Goal: Find specific page/section: Find specific page/section

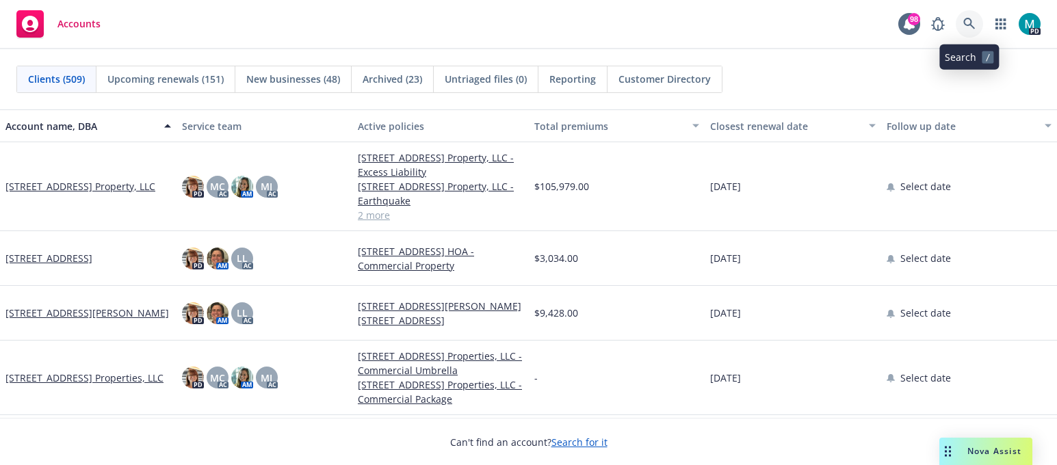
click at [968, 22] on icon at bounding box center [970, 24] width 12 height 12
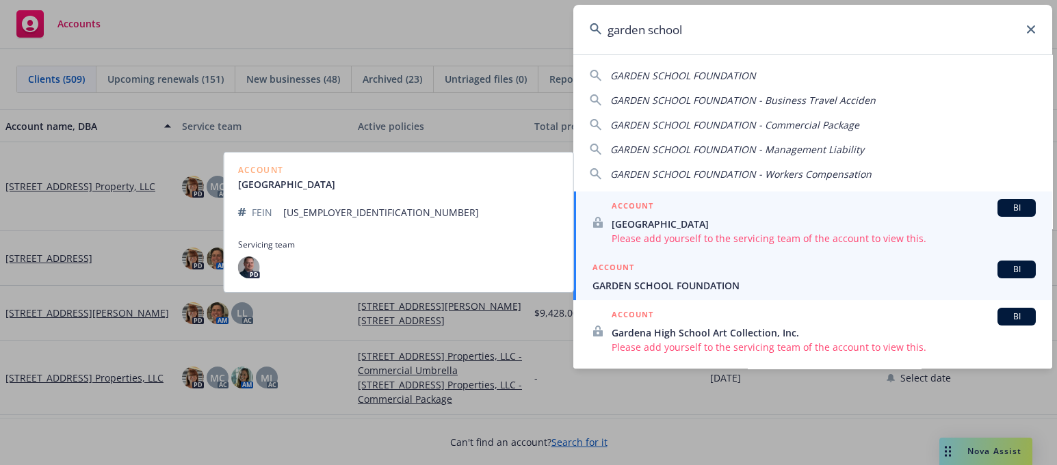
type input "garden school"
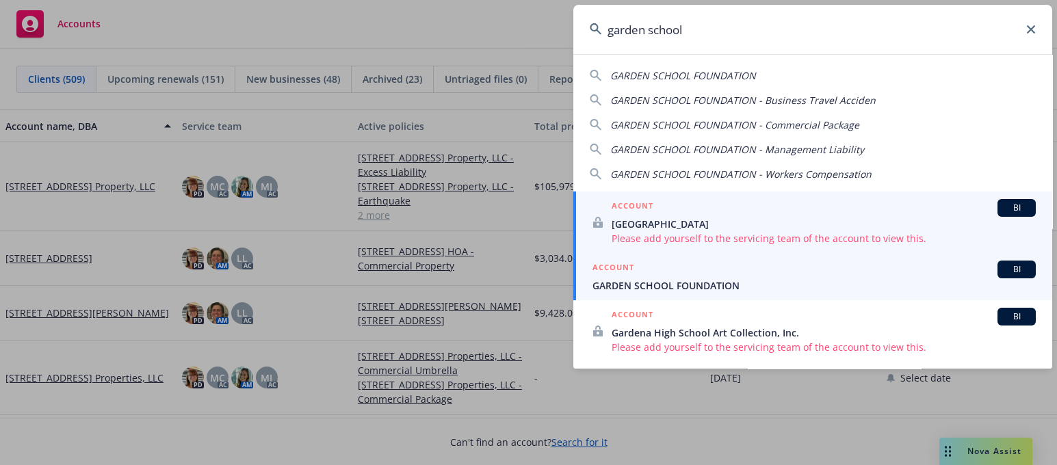
click at [682, 286] on span "GARDEN SCHOOL FOUNDATION" at bounding box center [814, 286] width 443 height 14
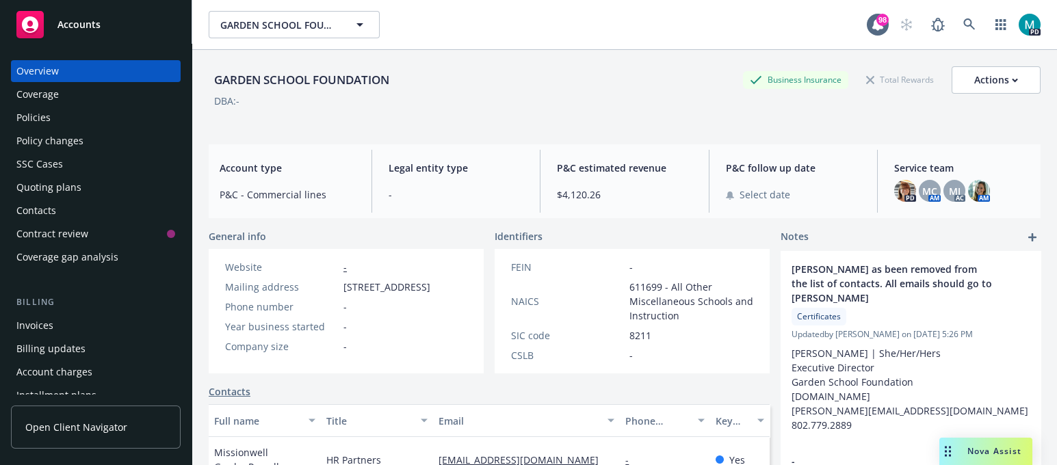
click at [38, 113] on div "Policies" at bounding box center [33, 118] width 34 height 22
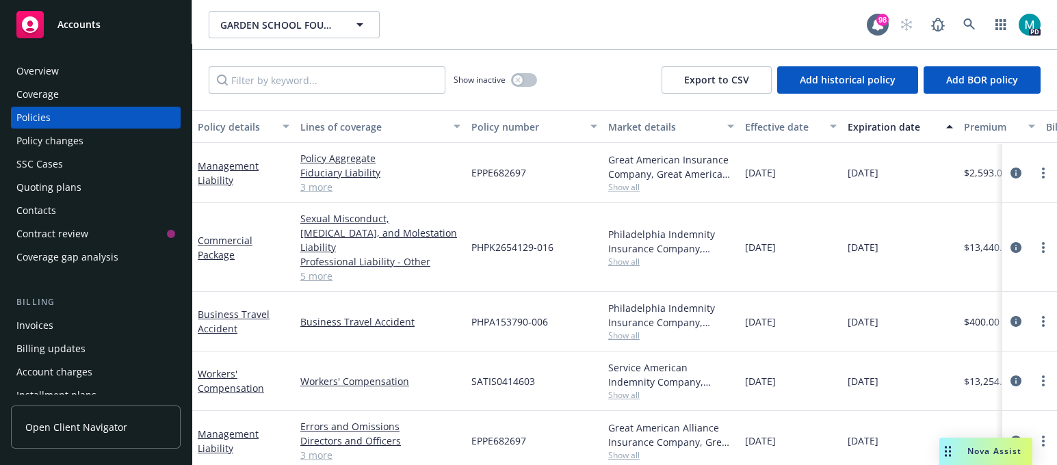
scroll to position [3, 0]
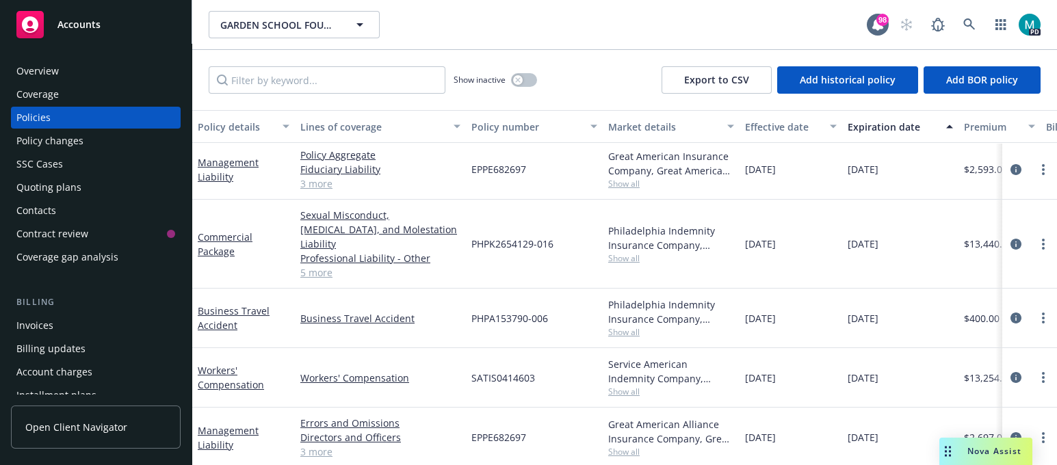
click at [107, 16] on div "Accounts" at bounding box center [95, 24] width 159 height 27
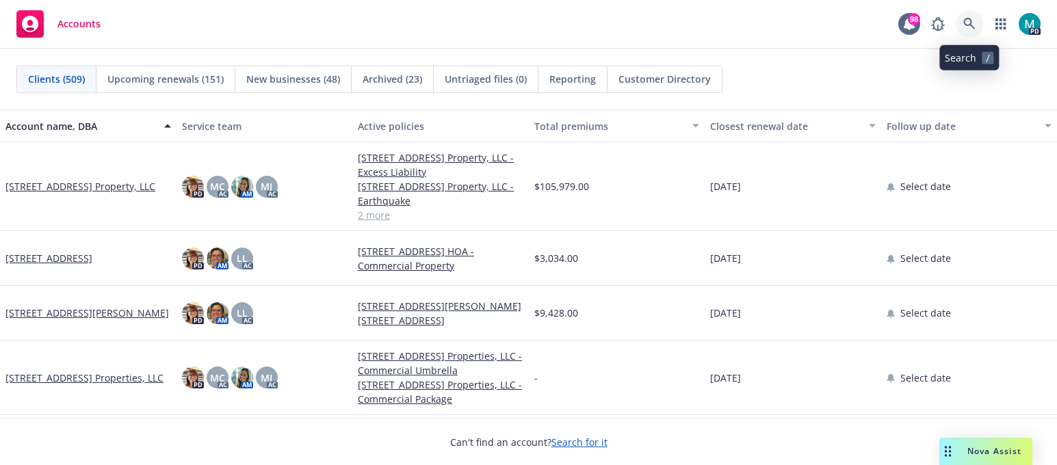
click at [981, 29] on link at bounding box center [969, 23] width 27 height 27
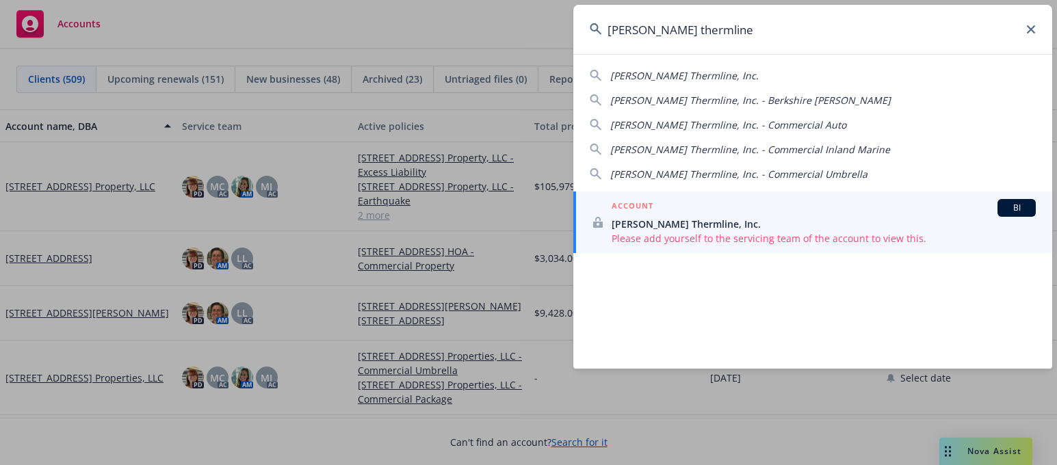
type input "[PERSON_NAME] thermline"
click at [698, 222] on span "[PERSON_NAME] Thermline, Inc." at bounding box center [824, 224] width 424 height 14
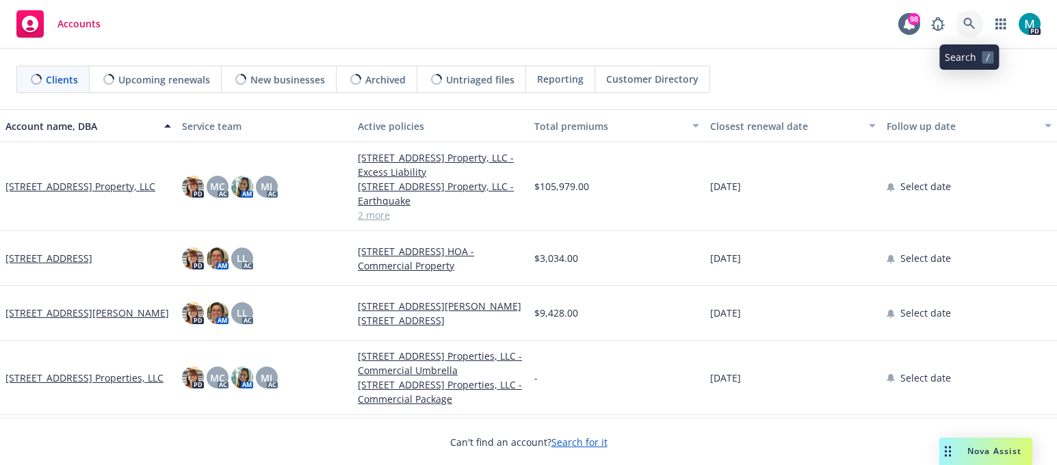
click at [974, 22] on icon at bounding box center [970, 24] width 12 height 12
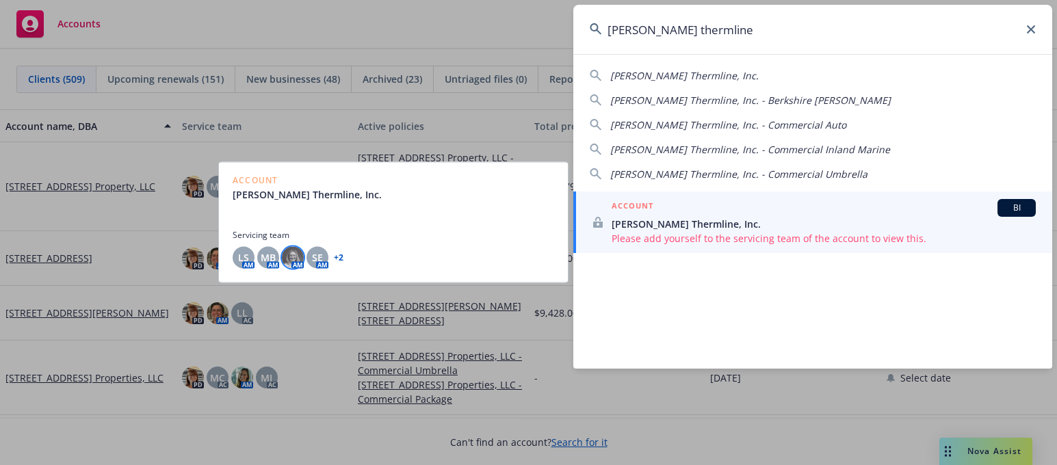
type input "[PERSON_NAME] thermline"
click at [296, 254] on img at bounding box center [293, 257] width 22 height 22
click at [270, 251] on span "MB" at bounding box center [268, 257] width 15 height 14
click at [247, 250] on span "LS" at bounding box center [243, 257] width 11 height 14
click at [314, 252] on span "SE" at bounding box center [317, 257] width 11 height 14
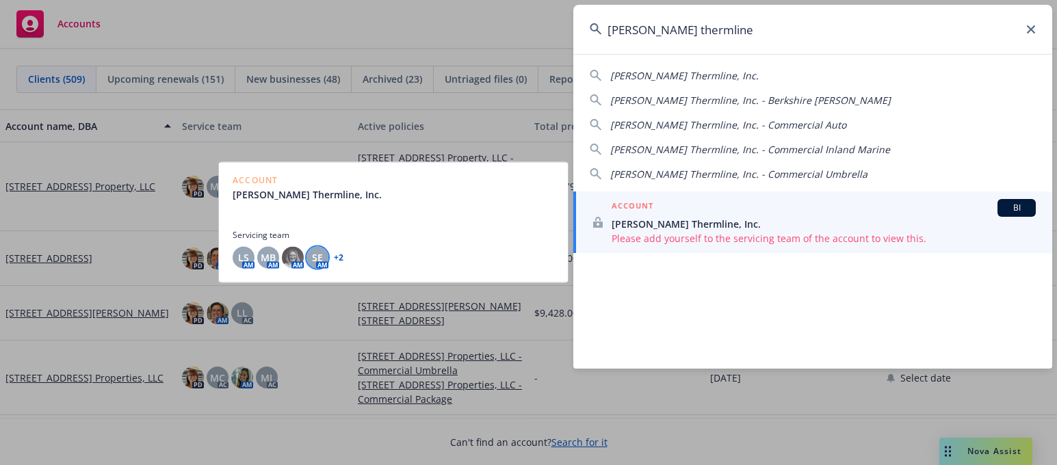
click at [339, 255] on link "+ 2" at bounding box center [339, 257] width 10 height 8
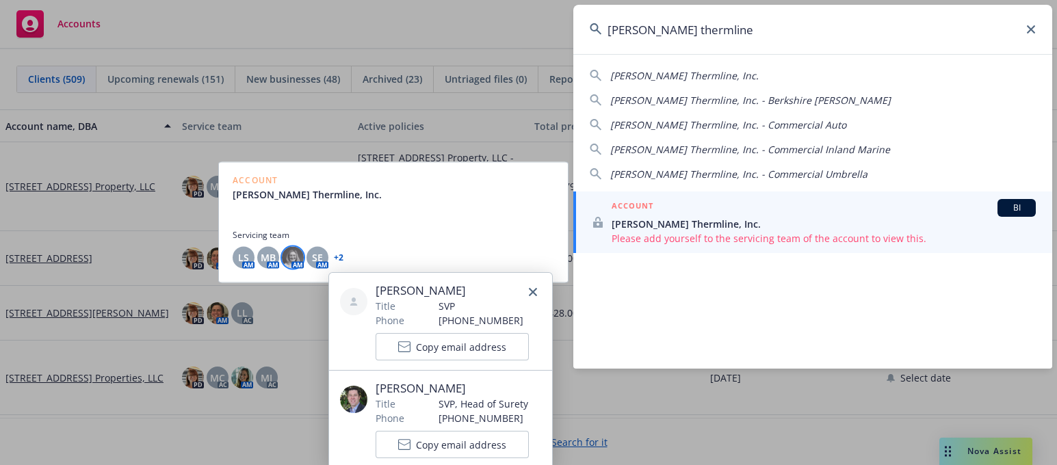
click at [300, 256] on img at bounding box center [293, 257] width 22 height 22
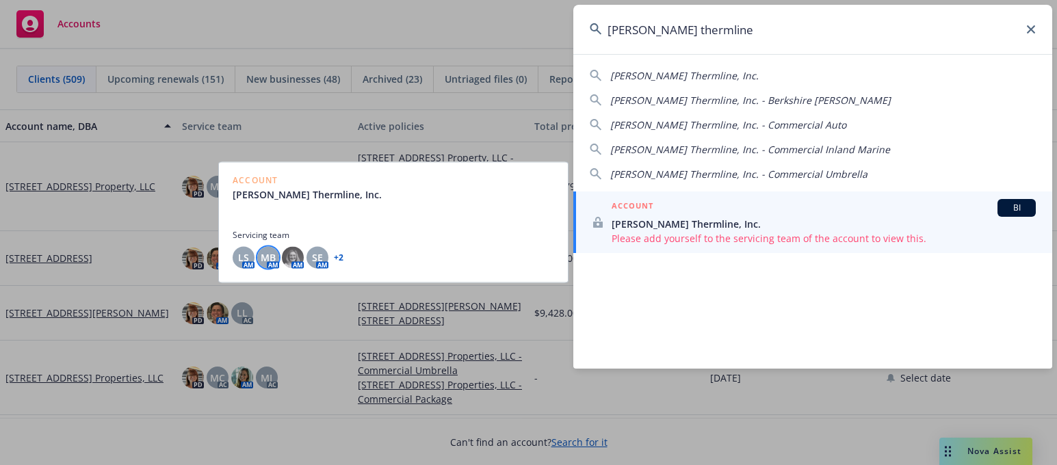
click at [268, 255] on span "MB" at bounding box center [268, 257] width 15 height 14
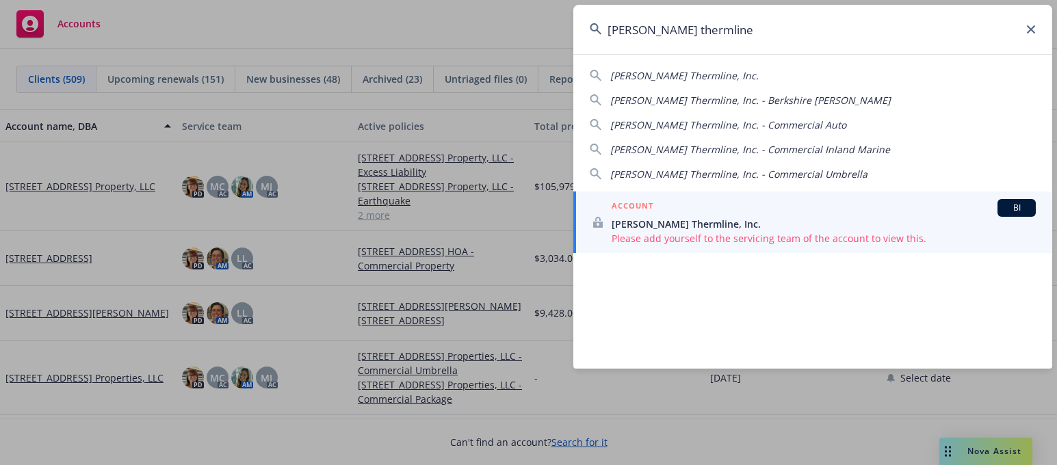
click at [1034, 34] on input "[PERSON_NAME] thermline" at bounding box center [812, 29] width 479 height 49
click at [1030, 22] on input "[PERSON_NAME] thermline" at bounding box center [812, 29] width 479 height 49
